Goal: Task Accomplishment & Management: Complete application form

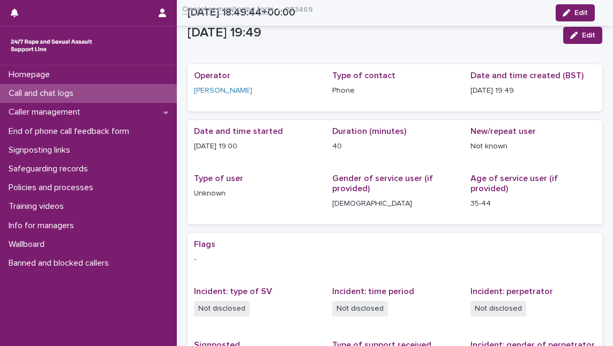
scroll to position [192, 0]
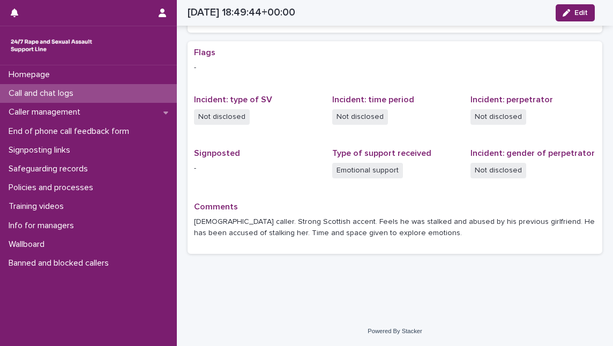
click at [33, 88] on p "Call and chat logs" at bounding box center [43, 93] width 78 height 10
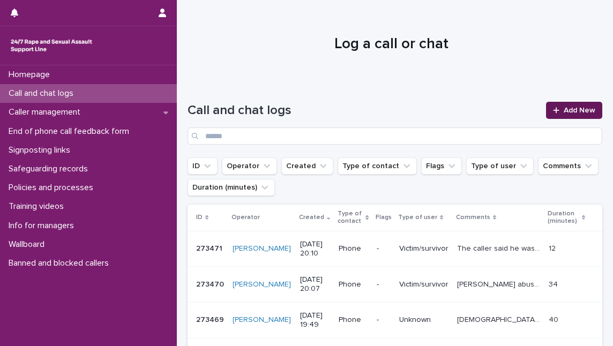
click at [567, 107] on span "Add New" at bounding box center [580, 111] width 32 height 8
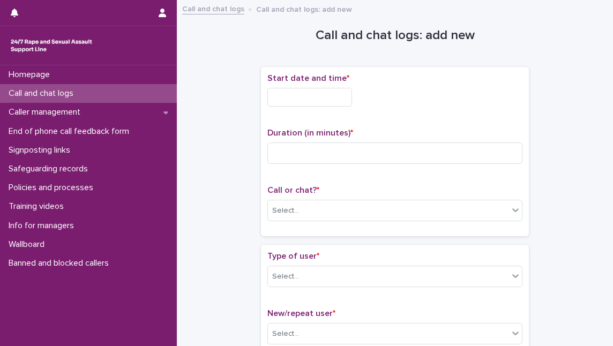
click at [293, 98] on input "text" at bounding box center [310, 97] width 85 height 19
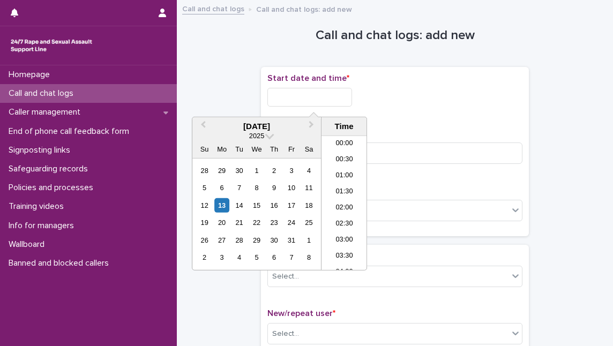
scroll to position [584, 0]
click at [343, 187] on li "19:30" at bounding box center [345, 187] width 46 height 16
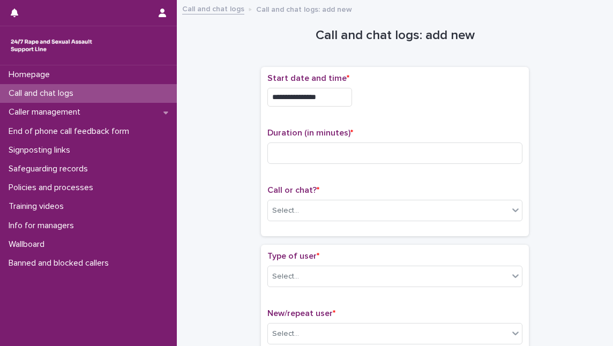
click at [339, 98] on input "**********" at bounding box center [310, 97] width 85 height 19
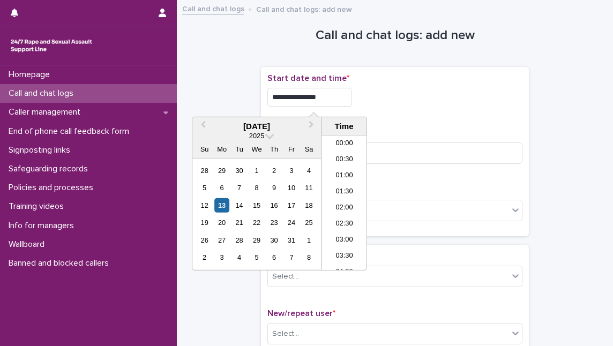
scroll to position [568, 0]
type input "**********"
click at [427, 115] on div "**********" at bounding box center [395, 151] width 255 height 157
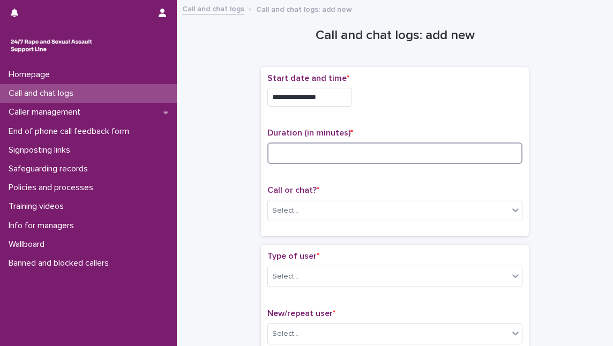
click at [348, 147] on input at bounding box center [395, 153] width 255 height 21
type input "**"
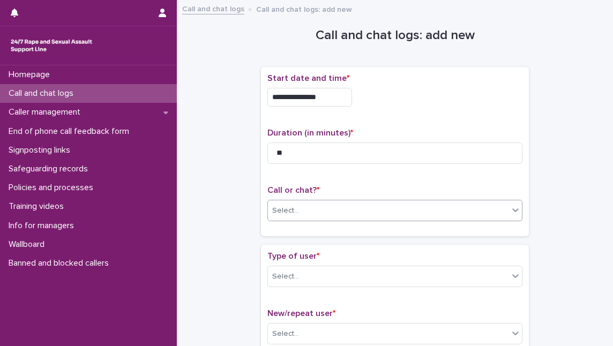
click at [309, 207] on div "Select..." at bounding box center [388, 211] width 241 height 18
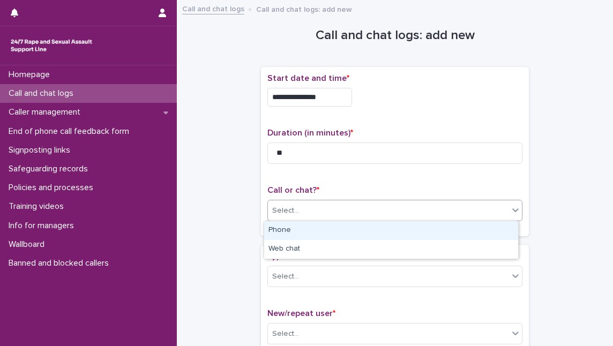
click at [307, 229] on div "Phone" at bounding box center [391, 230] width 254 height 19
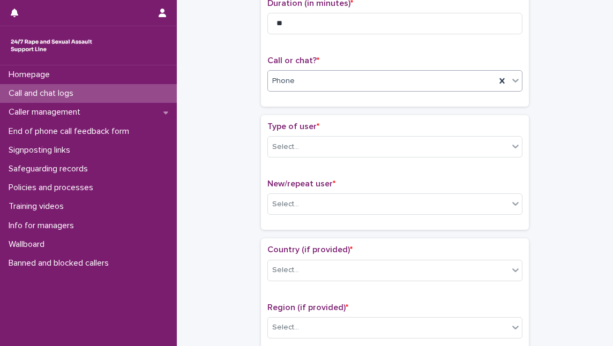
scroll to position [146, 0]
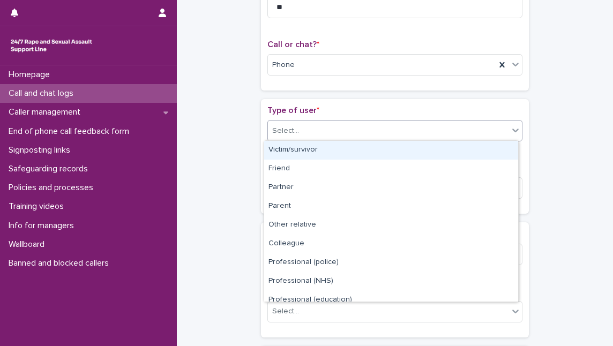
click at [291, 131] on div "Select..." at bounding box center [285, 130] width 27 height 11
click at [292, 152] on div "Victim/survivor" at bounding box center [391, 150] width 254 height 19
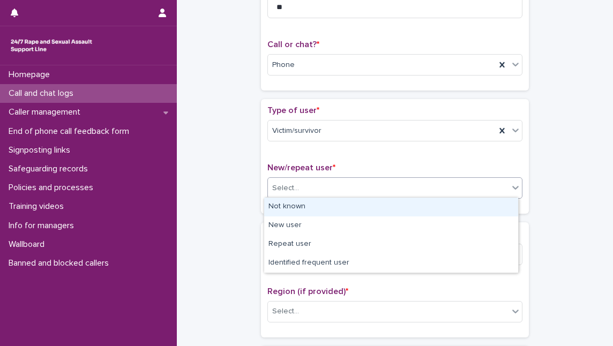
click at [291, 188] on div "Select..." at bounding box center [285, 188] width 27 height 11
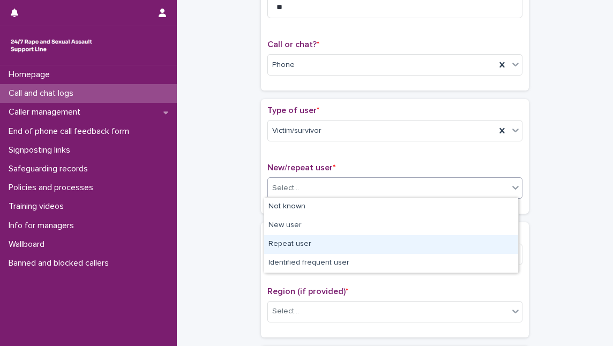
click at [295, 241] on div "Repeat user" at bounding box center [391, 244] width 254 height 19
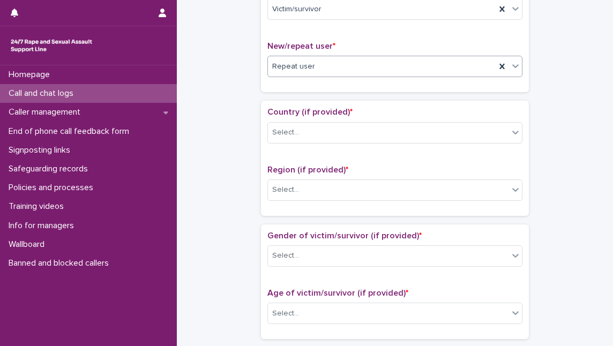
scroll to position [292, 0]
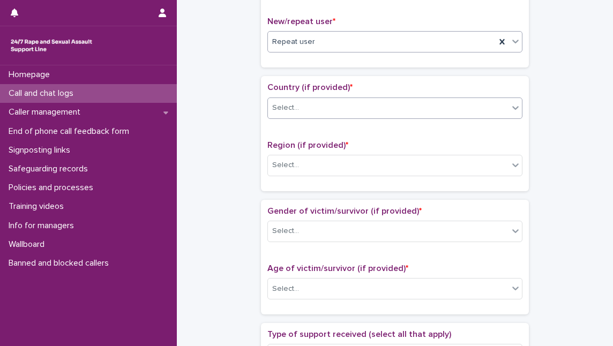
click at [302, 102] on div "Select..." at bounding box center [388, 108] width 241 height 18
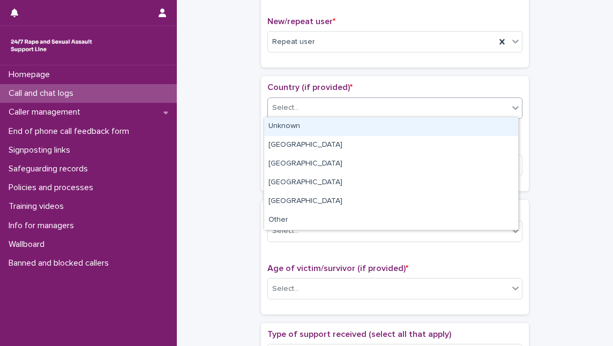
click at [299, 126] on div "Unknown" at bounding box center [391, 126] width 254 height 19
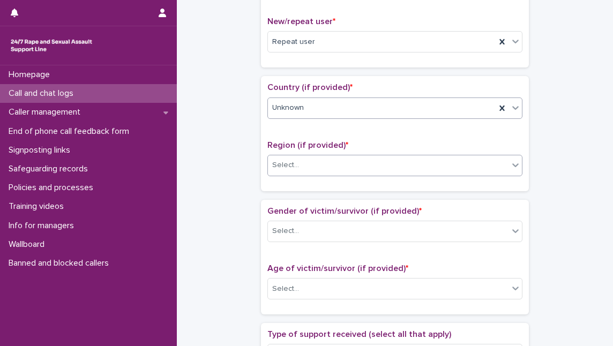
click at [299, 170] on div "Select..." at bounding box center [388, 166] width 241 height 18
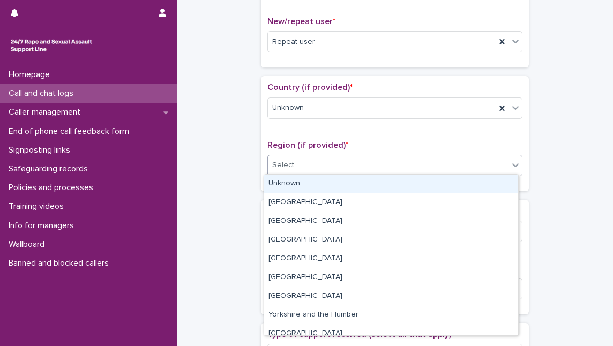
click at [299, 185] on div "Unknown" at bounding box center [391, 184] width 254 height 19
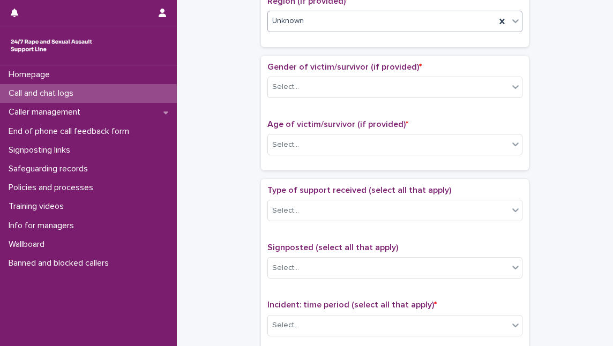
scroll to position [439, 0]
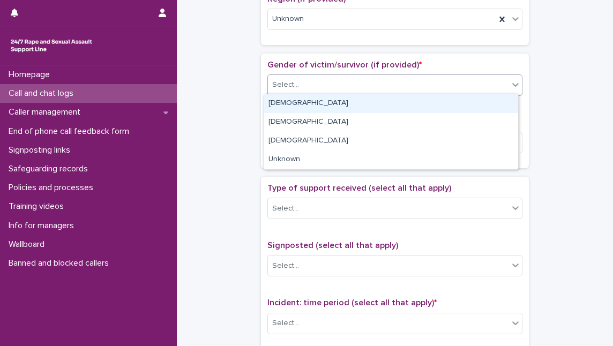
click at [300, 79] on div "Select..." at bounding box center [388, 85] width 241 height 18
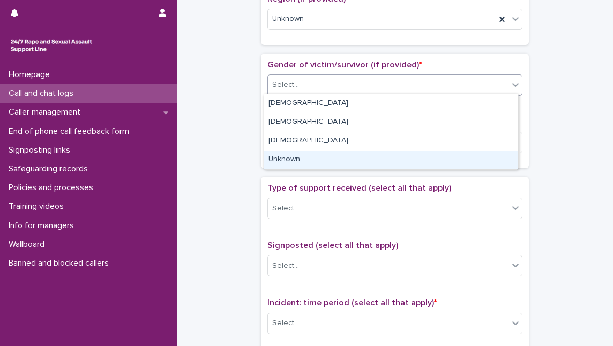
click at [300, 161] on div "Unknown" at bounding box center [391, 160] width 254 height 19
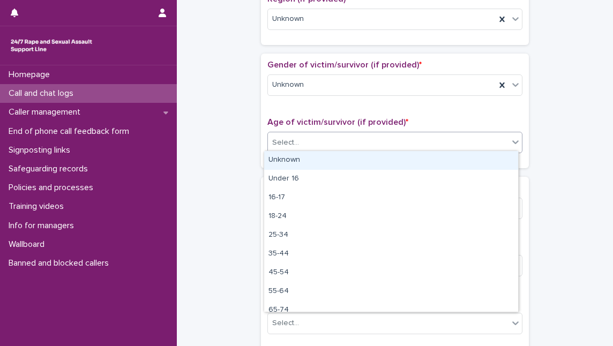
click at [301, 140] on div "Select..." at bounding box center [388, 143] width 241 height 18
click at [306, 161] on div "Unknown" at bounding box center [391, 160] width 254 height 19
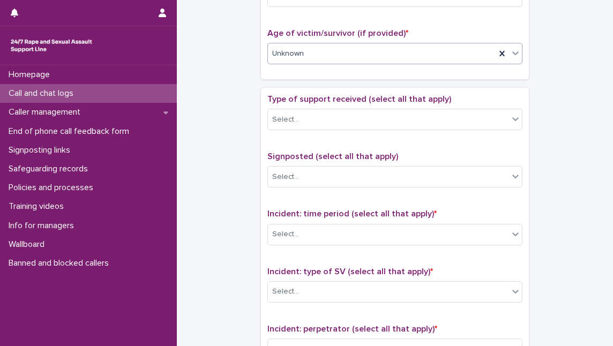
scroll to position [536, 0]
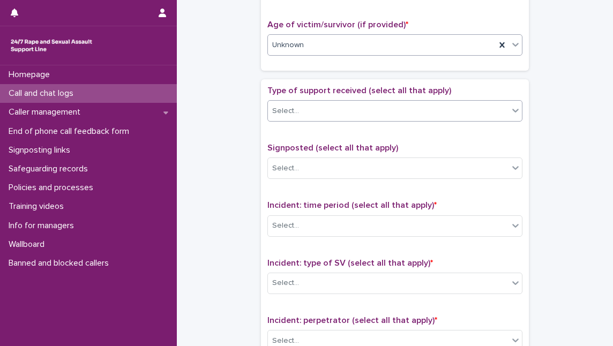
click at [299, 109] on div "Select..." at bounding box center [388, 111] width 241 height 18
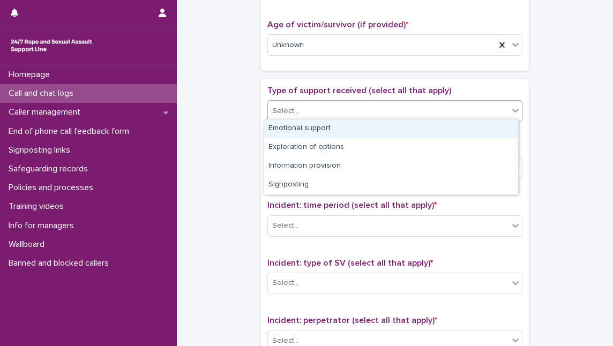
click at [296, 122] on div "Emotional support" at bounding box center [391, 129] width 254 height 19
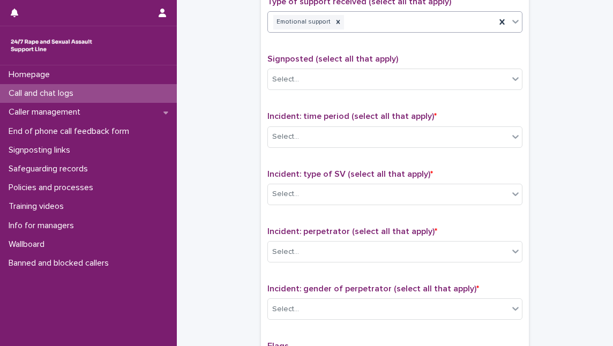
scroll to position [633, 0]
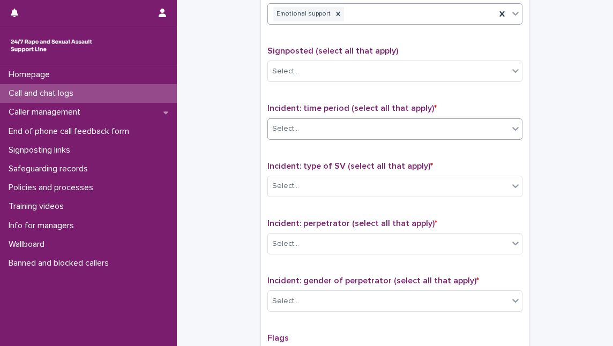
click at [296, 124] on div "Select..." at bounding box center [388, 129] width 241 height 18
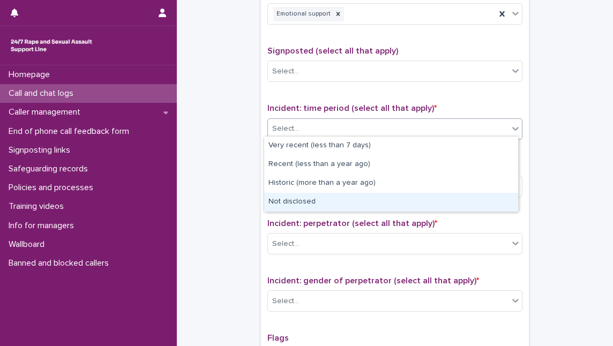
click at [299, 207] on div "Not disclosed" at bounding box center [391, 202] width 254 height 19
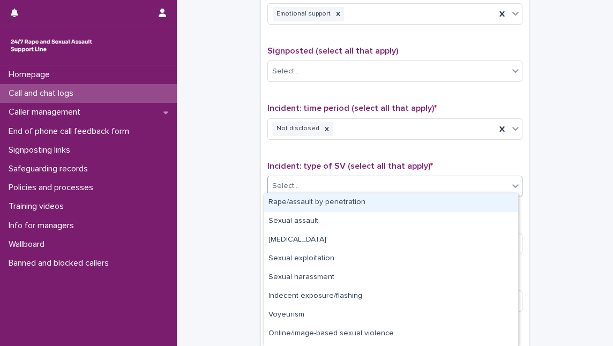
click at [303, 181] on div "Select..." at bounding box center [388, 186] width 241 height 18
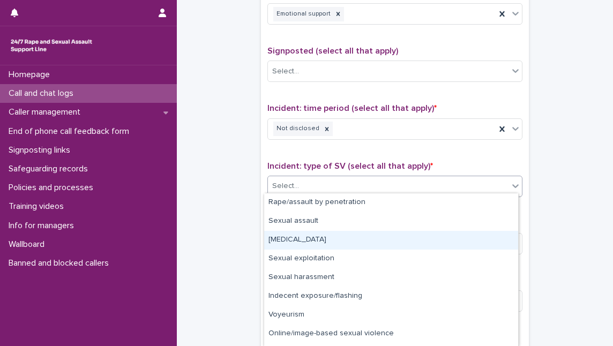
scroll to position [34, 0]
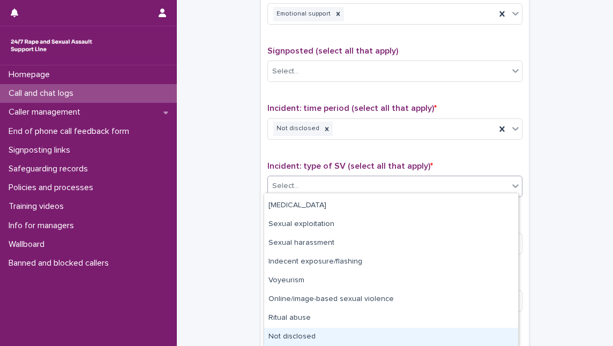
click at [328, 335] on div "Not disclosed" at bounding box center [391, 337] width 254 height 19
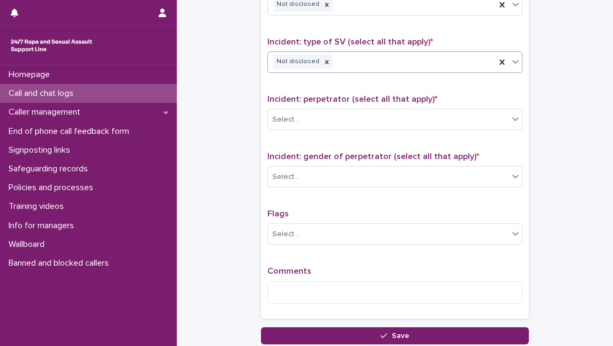
scroll to position [780, 0]
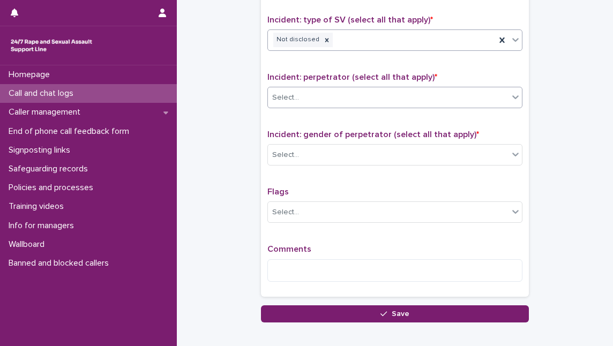
click at [331, 98] on div "Select..." at bounding box center [388, 98] width 241 height 18
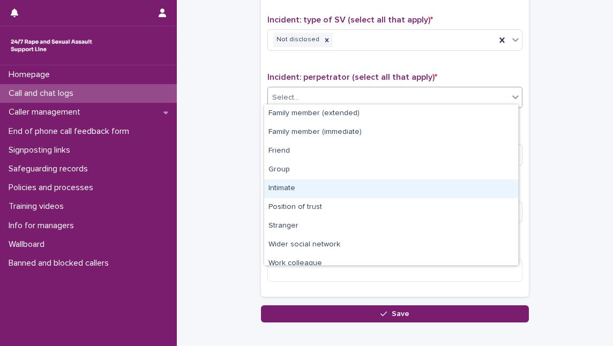
scroll to position [45, 0]
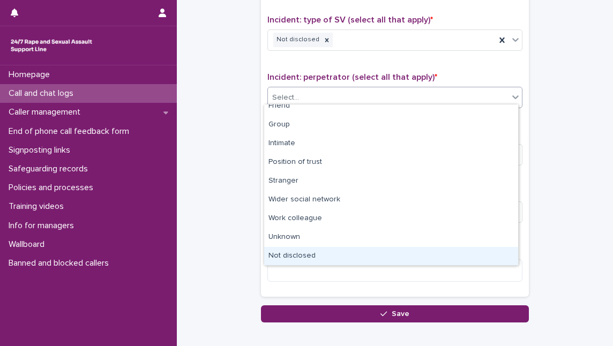
click at [322, 255] on div "Not disclosed" at bounding box center [391, 256] width 254 height 19
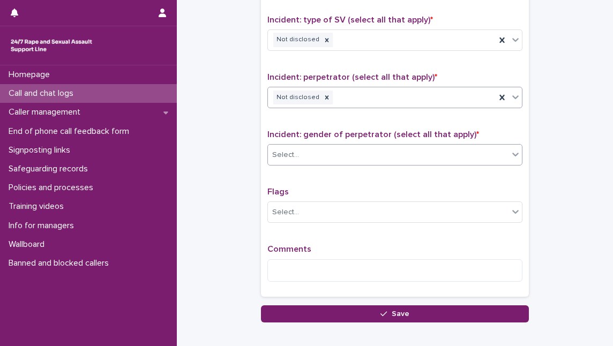
click at [313, 146] on div "Select..." at bounding box center [388, 155] width 241 height 18
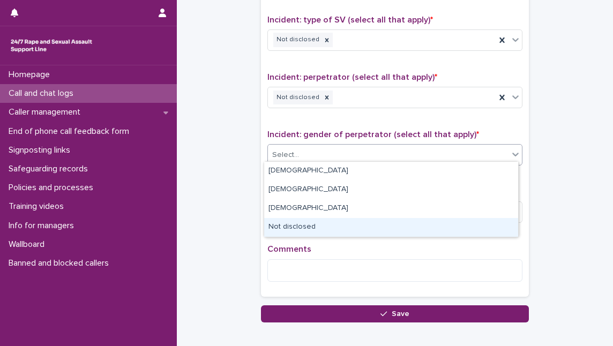
click at [314, 230] on div "Not disclosed" at bounding box center [391, 227] width 254 height 19
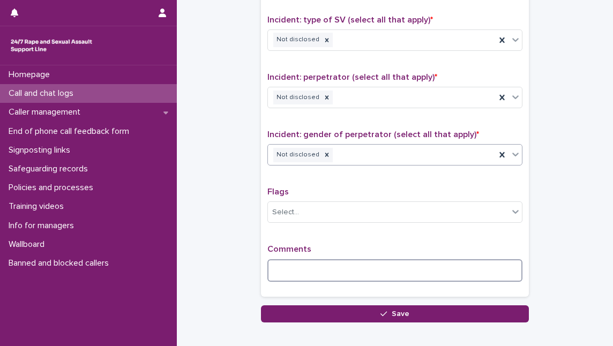
click at [275, 262] on textarea at bounding box center [395, 270] width 255 height 23
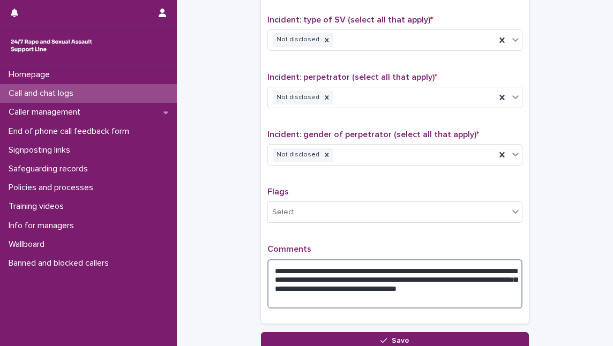
click at [358, 296] on textarea "**********" at bounding box center [395, 283] width 255 height 49
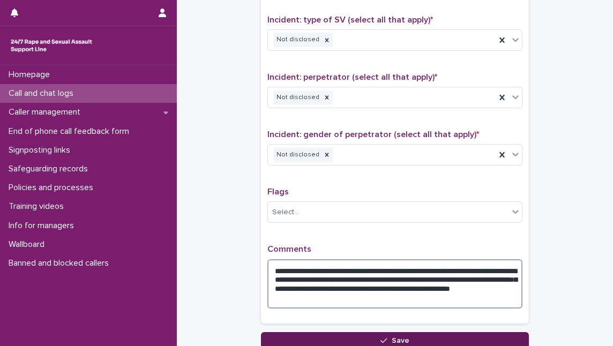
type textarea "**********"
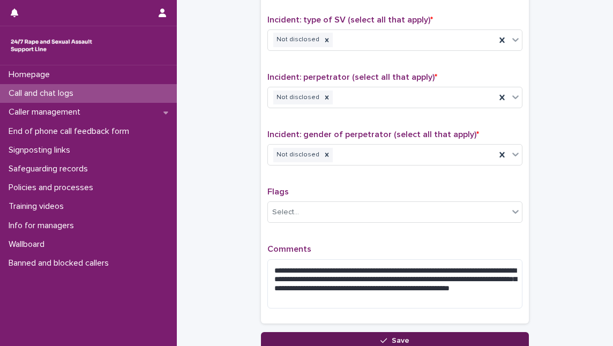
click at [359, 339] on button "Save" at bounding box center [395, 340] width 268 height 17
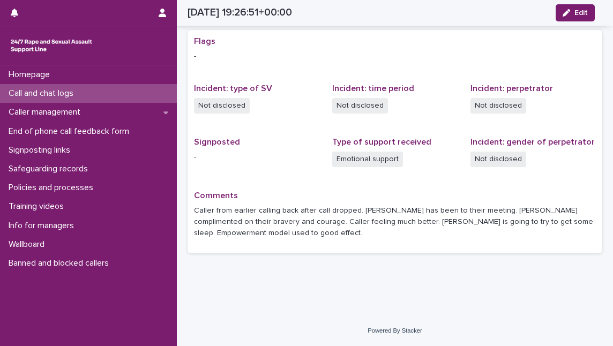
scroll to position [203, 0]
